Goal: Find contact information: Find contact information

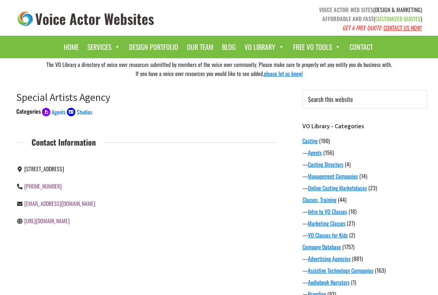
scroll to position [71, 0]
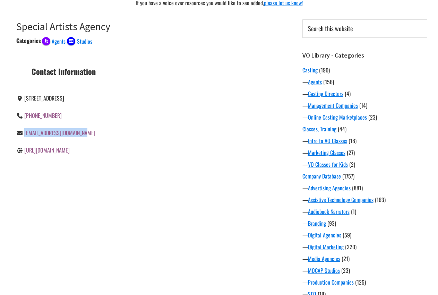
drag, startPoint x: 81, startPoint y: 142, endPoint x: 15, endPoint y: 142, distance: 65.6
click at [15, 142] on div "9200 Sunset Blvd, Suite 410, West Hollywood, Los Angeles, CA 900069 310-859-968…" at bounding box center [78, 124] width 135 height 69
copy div "jkelly@specialartists.com"
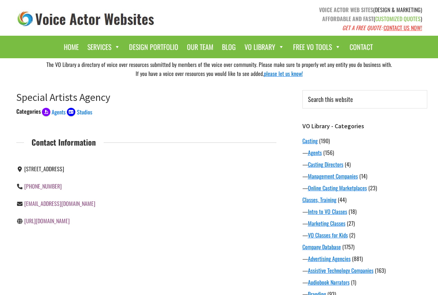
drag, startPoint x: 250, startPoint y: 134, endPoint x: 204, endPoint y: 37, distance: 106.8
click at [254, 130] on div "Categories Agents Studios Contact Information 9200 Sunset Blvd, Suite 410, West…" at bounding box center [146, 168] width 260 height 123
click at [53, 218] on link "[URL][DOMAIN_NAME]" at bounding box center [46, 221] width 45 height 8
